Goal: Check status: Check status

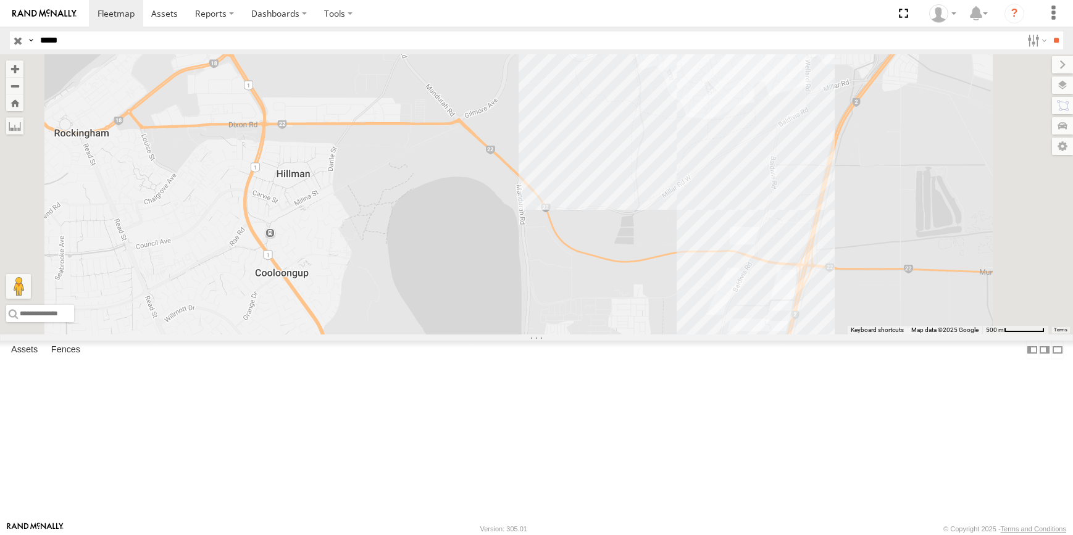
click at [81, 41] on input "*****" at bounding box center [528, 40] width 987 height 18
type input "*****"
click at [1049, 31] on input "**" at bounding box center [1056, 40] width 14 height 18
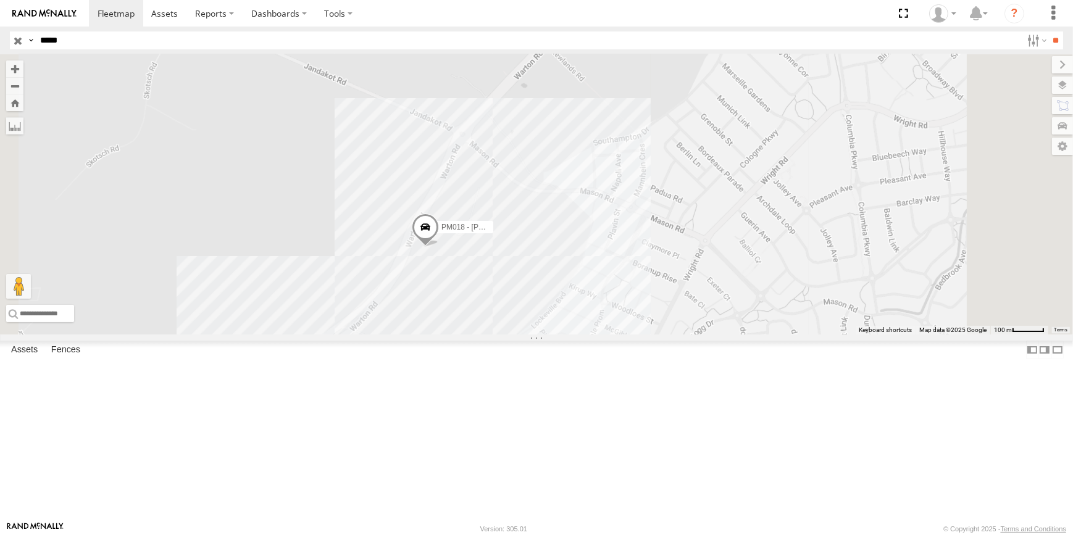
drag, startPoint x: 832, startPoint y: 364, endPoint x: 863, endPoint y: 210, distance: 157.4
click at [863, 210] on div "PM018 - [PERSON_NAME]" at bounding box center [536, 194] width 1073 height 280
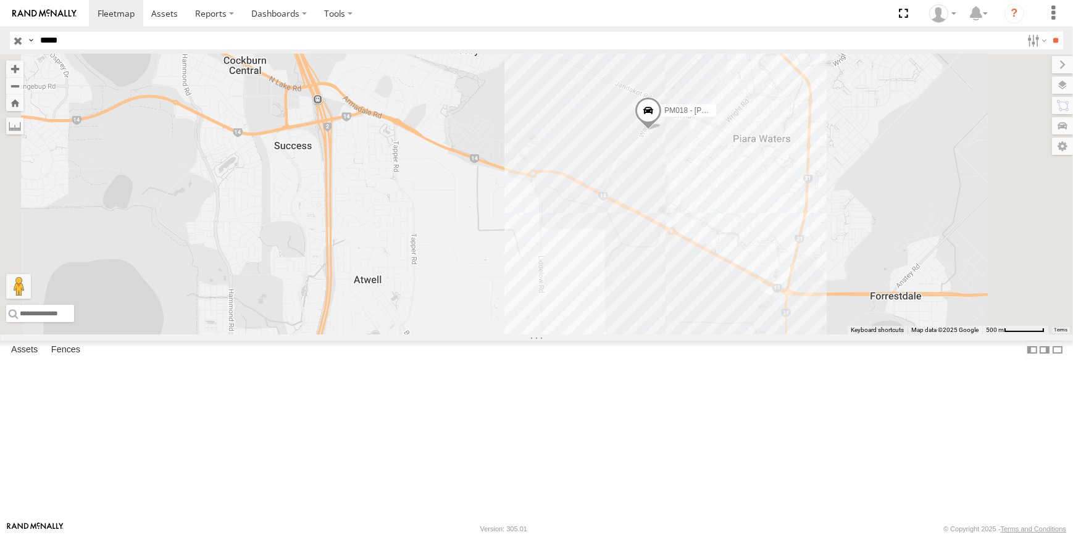
drag, startPoint x: 895, startPoint y: 364, endPoint x: 868, endPoint y: 335, distance: 39.3
click at [874, 335] on div "PM018 - [PERSON_NAME]" at bounding box center [536, 194] width 1073 height 280
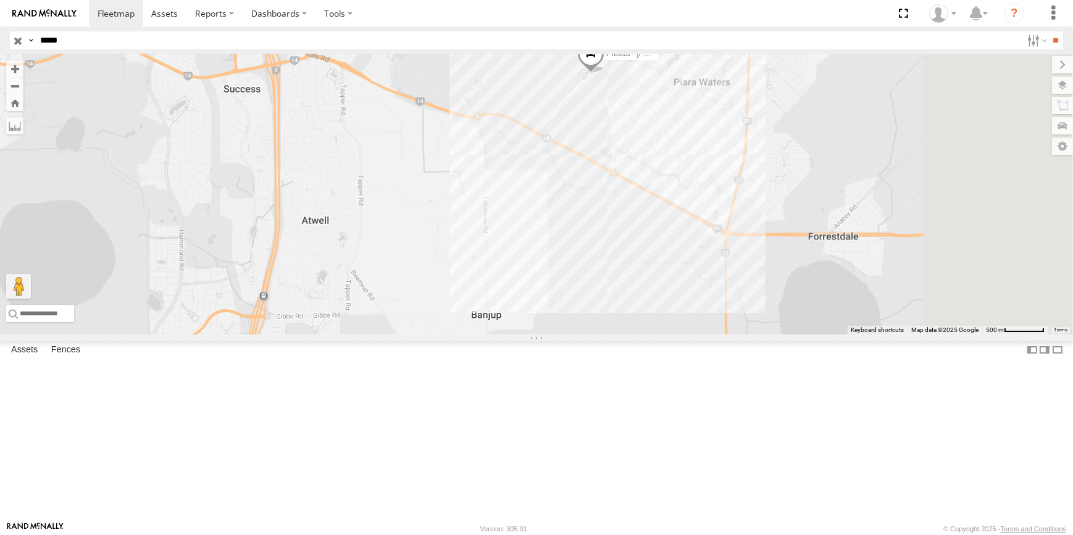
drag, startPoint x: 835, startPoint y: 381, endPoint x: 817, endPoint y: 332, distance: 52.0
click at [817, 333] on div "PM018 - [PERSON_NAME]" at bounding box center [536, 194] width 1073 height 280
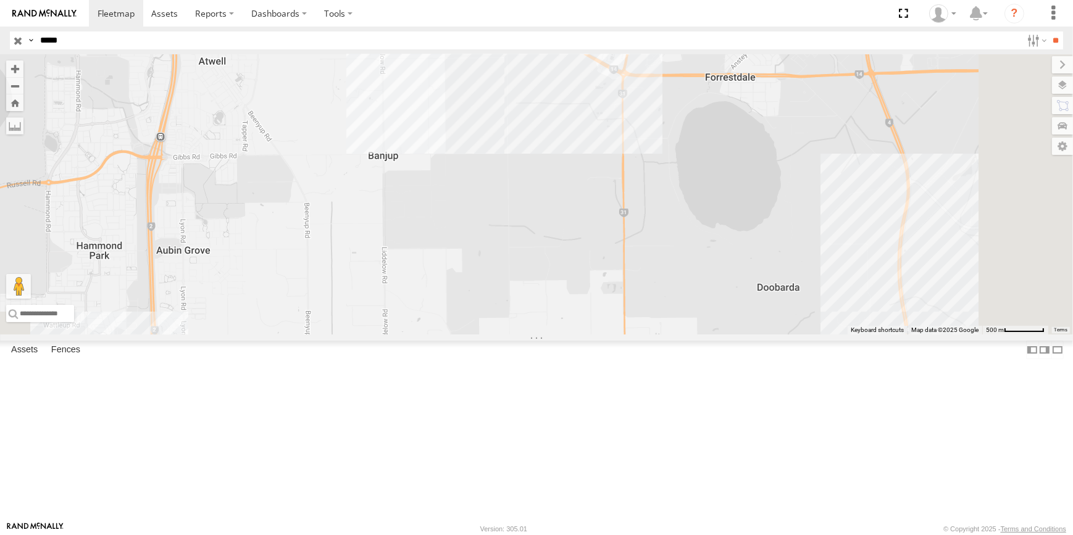
drag, startPoint x: 861, startPoint y: 403, endPoint x: 758, endPoint y: 354, distance: 113.8
click at [762, 335] on div "PM018 - [PERSON_NAME]" at bounding box center [536, 194] width 1073 height 280
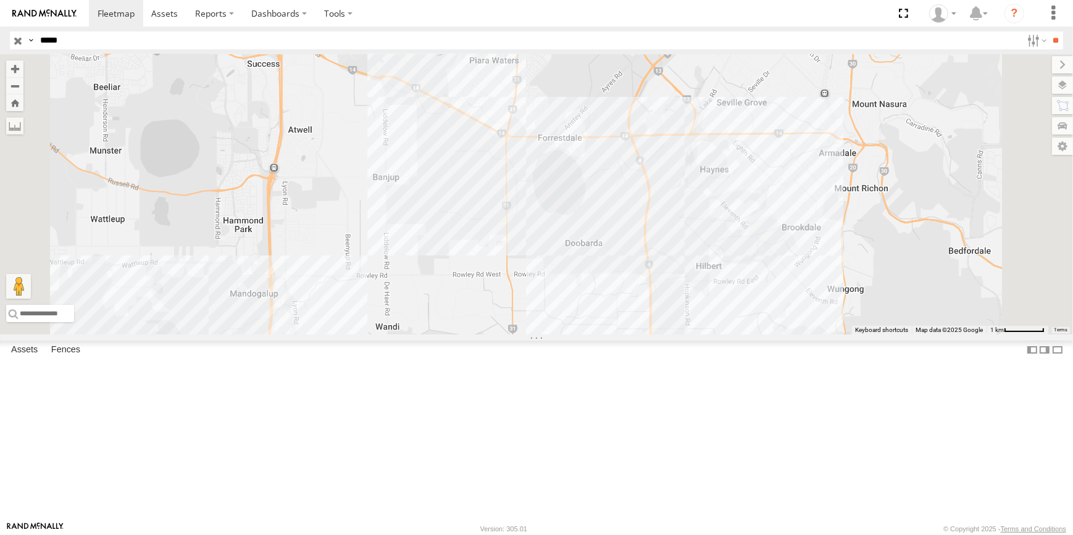
drag, startPoint x: 780, startPoint y: 386, endPoint x: 756, endPoint y: 382, distance: 24.4
click at [763, 335] on div "PM018 - [PERSON_NAME]" at bounding box center [536, 194] width 1073 height 280
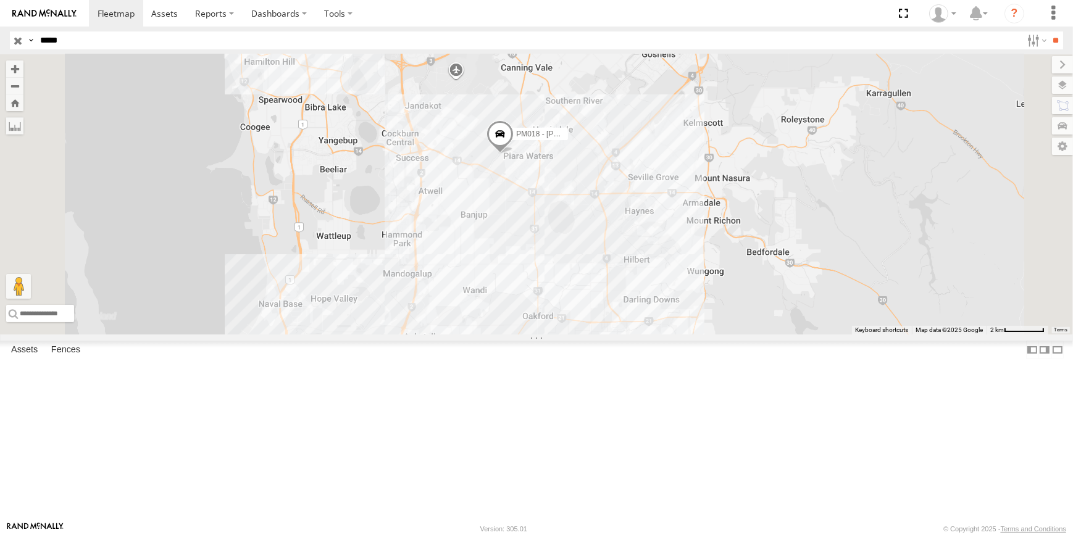
drag, startPoint x: 813, startPoint y: 392, endPoint x: 791, endPoint y: 380, distance: 25.1
click at [802, 335] on div "PM018 - [PERSON_NAME]" at bounding box center [536, 194] width 1073 height 280
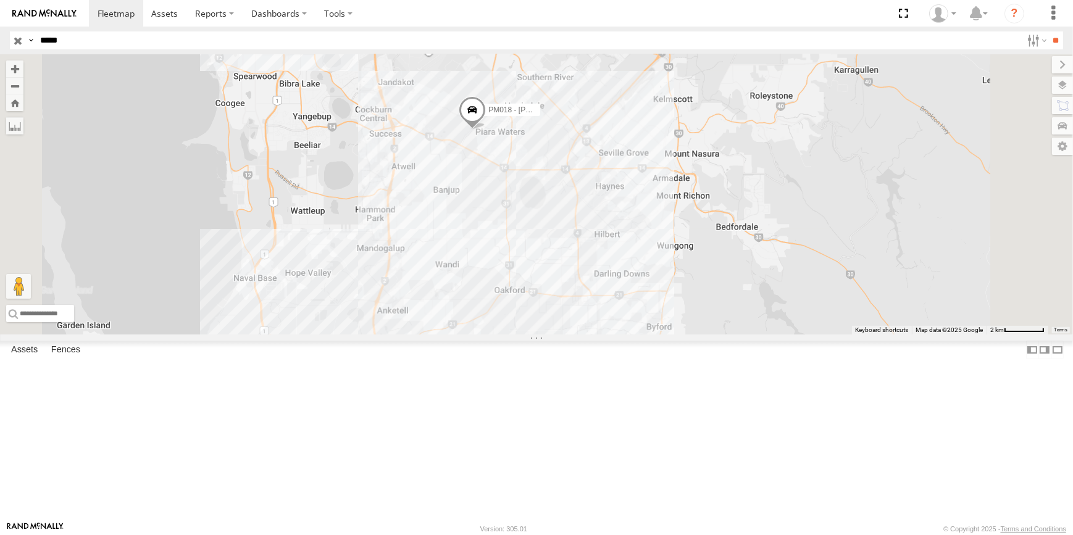
drag, startPoint x: 821, startPoint y: 427, endPoint x: 800, endPoint y: 371, distance: 60.2
click at [801, 335] on div "PM018 - [PERSON_NAME]" at bounding box center [536, 194] width 1073 height 280
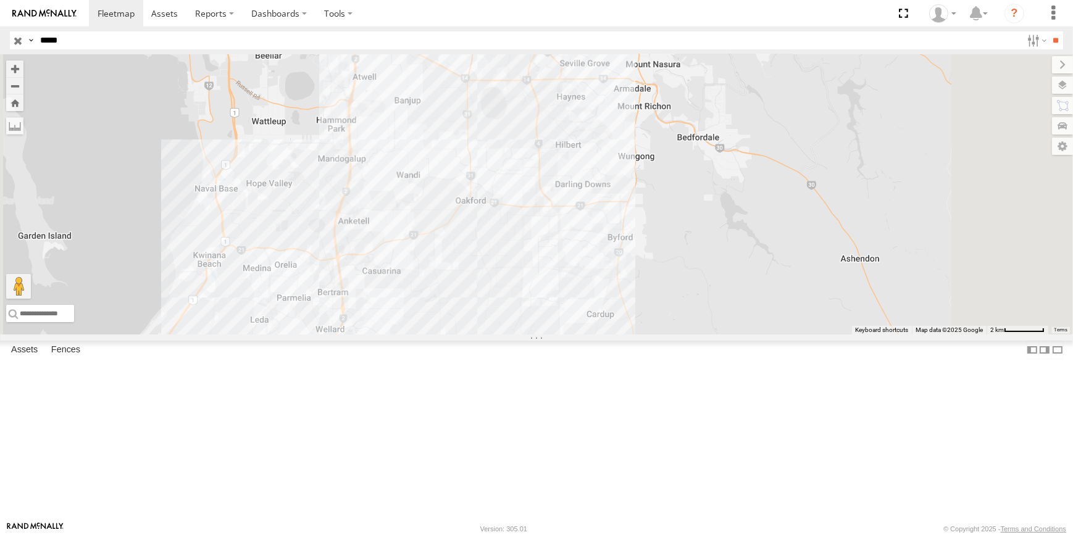
drag, startPoint x: 823, startPoint y: 400, endPoint x: 809, endPoint y: 405, distance: 14.5
click at [809, 335] on div "PM018 - [PERSON_NAME]" at bounding box center [536, 194] width 1073 height 280
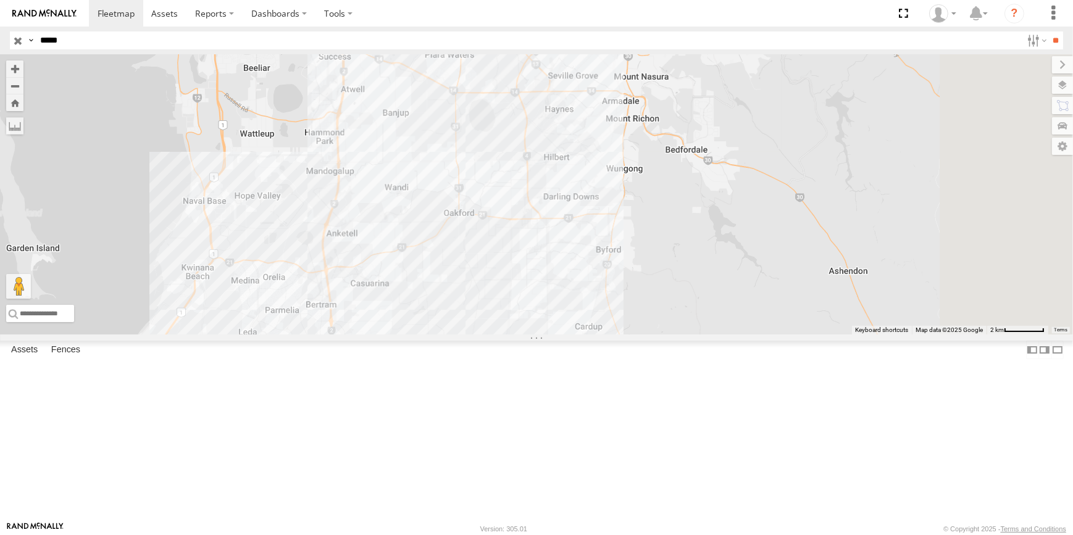
drag, startPoint x: 801, startPoint y: 393, endPoint x: 817, endPoint y: 413, distance: 25.6
click at [816, 335] on div "PM018 - [PERSON_NAME]" at bounding box center [536, 194] width 1073 height 280
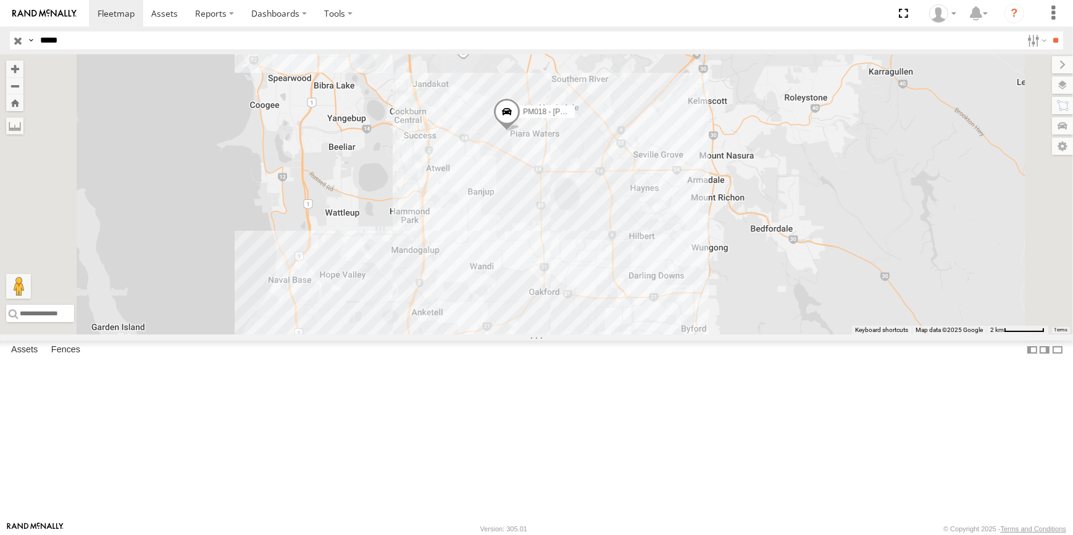
click at [792, 335] on div "PM018 - [PERSON_NAME]" at bounding box center [536, 194] width 1073 height 280
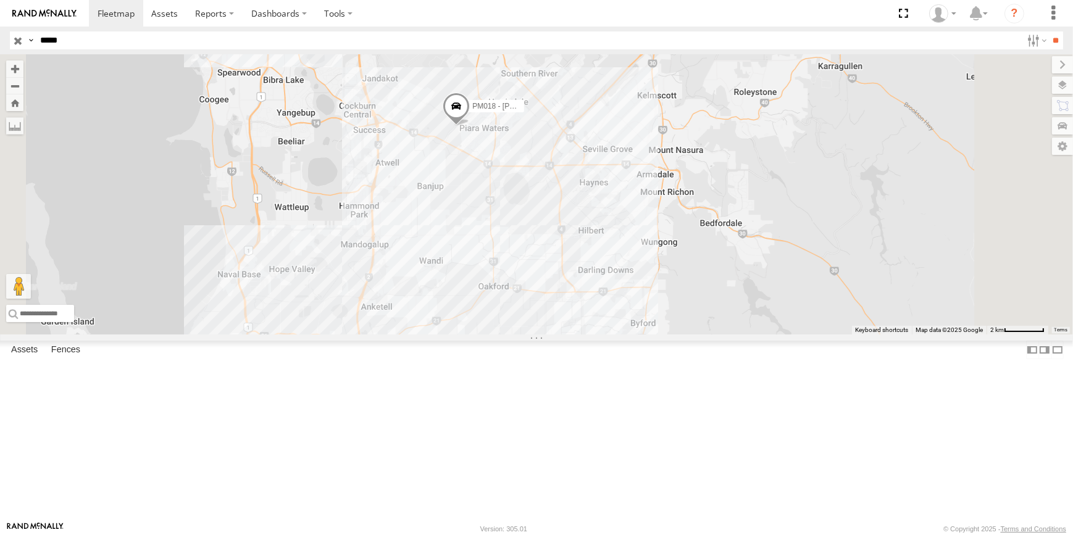
drag, startPoint x: 758, startPoint y: 426, endPoint x: 759, endPoint y: 416, distance: 10.7
click at [758, 335] on div "PM018 - [PERSON_NAME]" at bounding box center [536, 194] width 1073 height 280
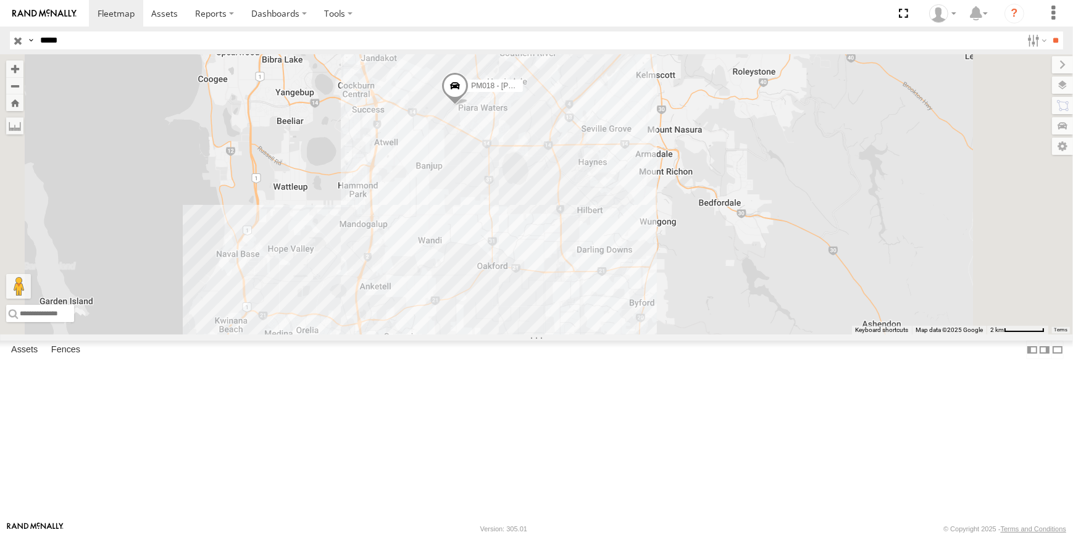
drag, startPoint x: 776, startPoint y: 425, endPoint x: 772, endPoint y: 416, distance: 10.8
click at [772, 335] on div "PM018 - [PERSON_NAME]" at bounding box center [536, 194] width 1073 height 280
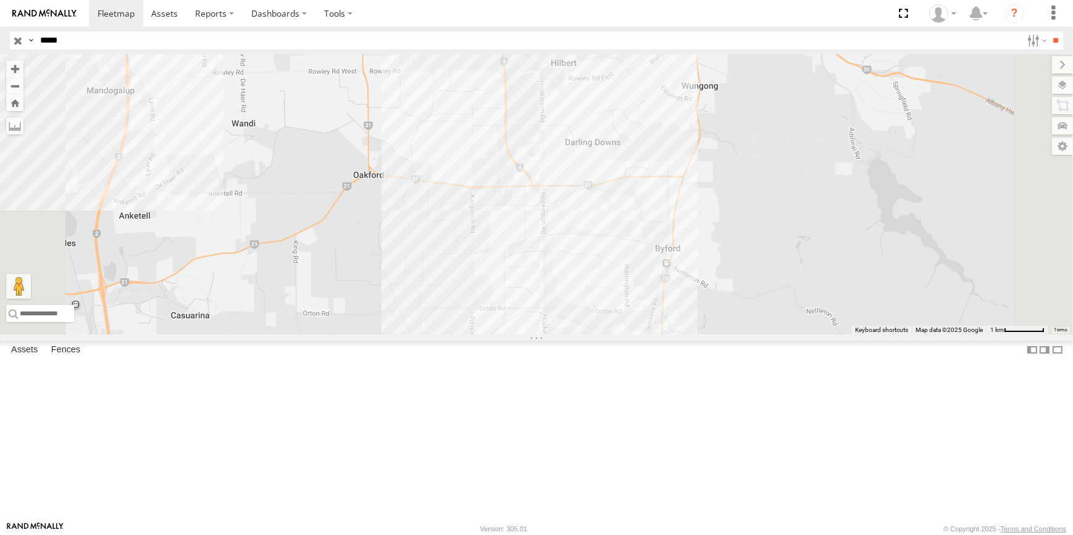
drag, startPoint x: 700, startPoint y: 345, endPoint x: 746, endPoint y: 353, distance: 47.1
click at [735, 335] on div "PM018 - [PERSON_NAME]" at bounding box center [536, 194] width 1073 height 280
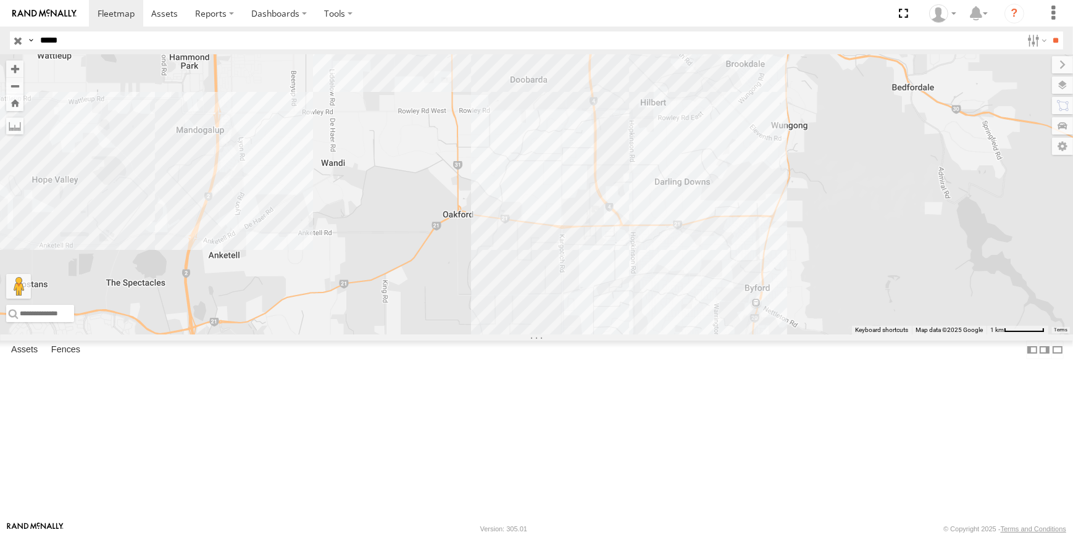
click at [688, 335] on div "PM018 - [PERSON_NAME]" at bounding box center [536, 194] width 1073 height 280
